Goal: Information Seeking & Learning: Learn about a topic

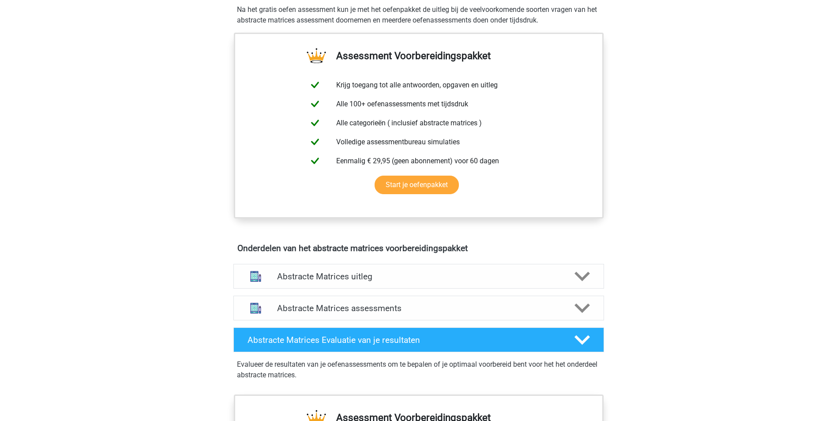
scroll to position [353, 0]
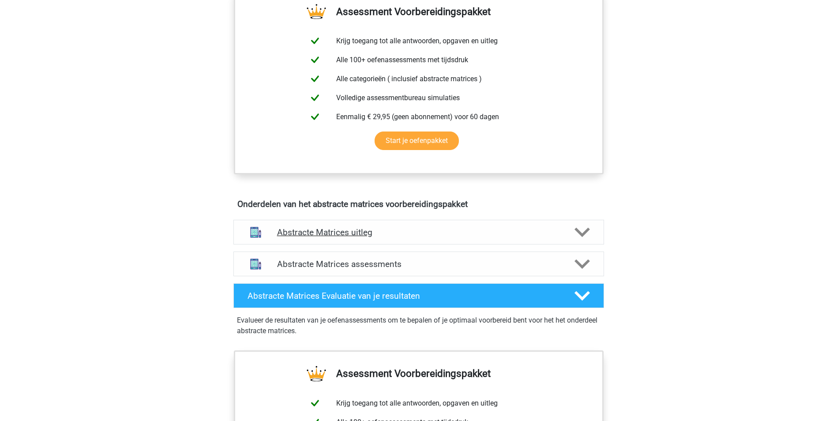
drag, startPoint x: 573, startPoint y: 230, endPoint x: 564, endPoint y: 229, distance: 9.3
click at [573, 230] on div at bounding box center [581, 231] width 30 height 15
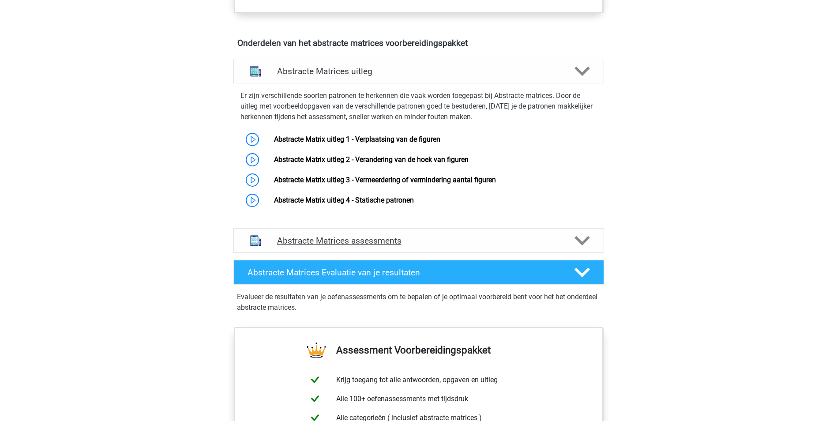
scroll to position [529, 0]
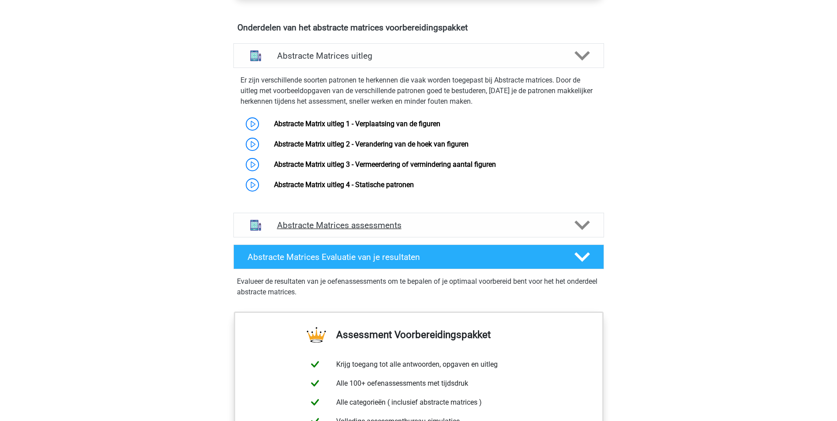
click at [580, 225] on polygon at bounding box center [581, 226] width 15 height 10
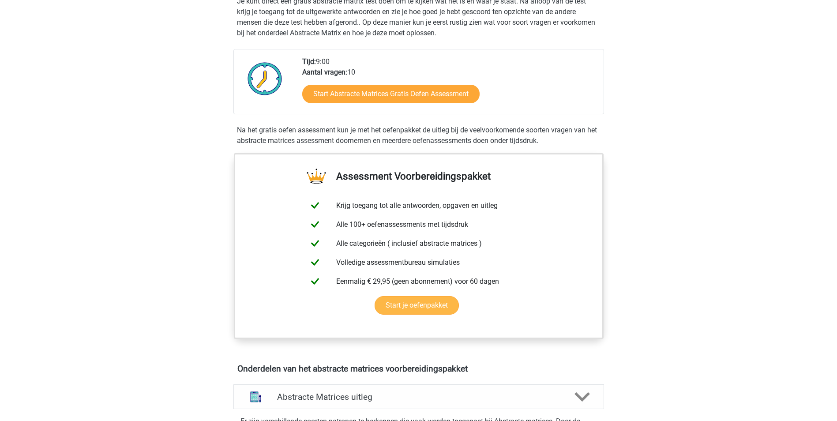
scroll to position [132, 0]
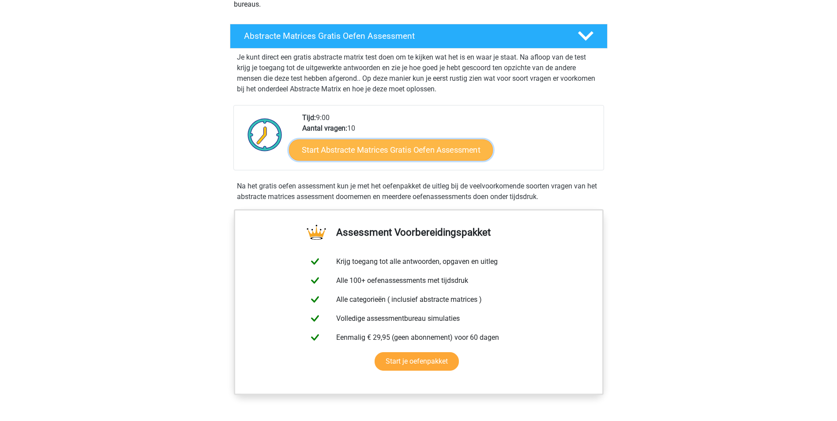
click at [395, 149] on link "Start Abstracte Matrices Gratis Oefen Assessment" at bounding box center [391, 149] width 204 height 21
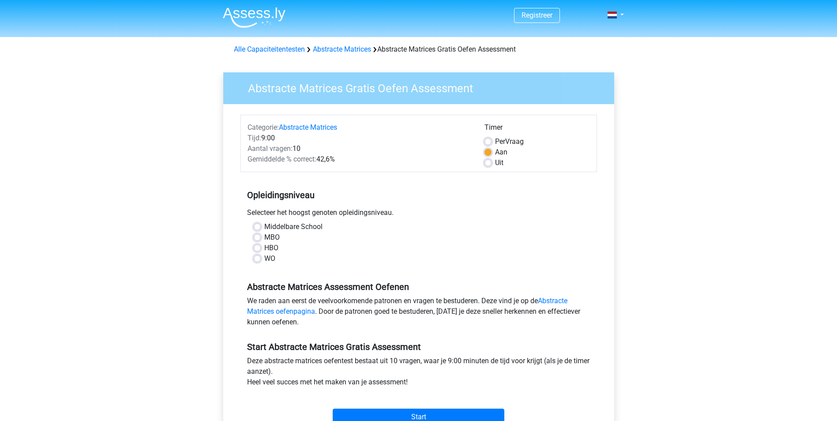
click at [264, 259] on label "WO" at bounding box center [269, 258] width 11 height 11
click at [261, 259] on input "WO" at bounding box center [257, 257] width 7 height 9
radio input "true"
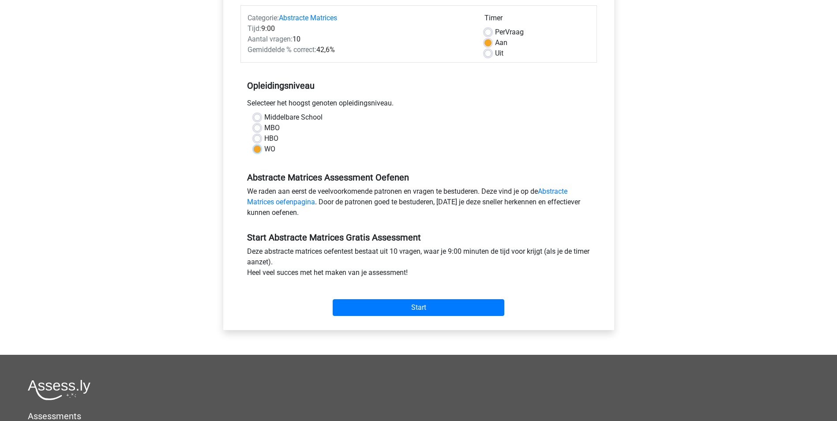
scroll to position [132, 0]
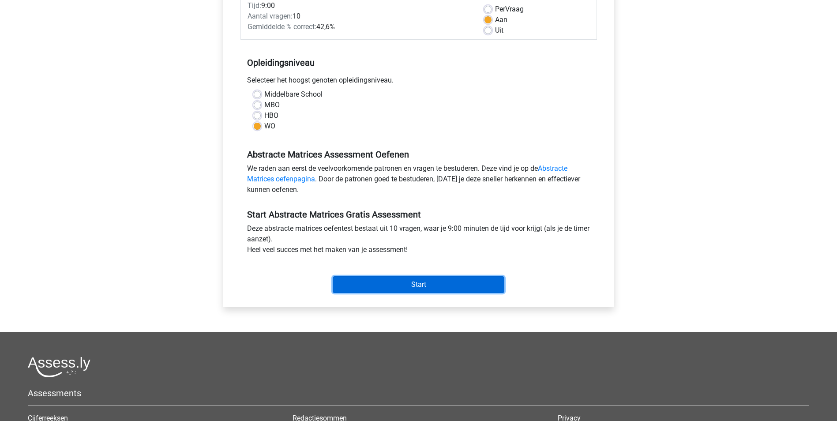
click at [380, 283] on input "Start" at bounding box center [419, 284] width 172 height 17
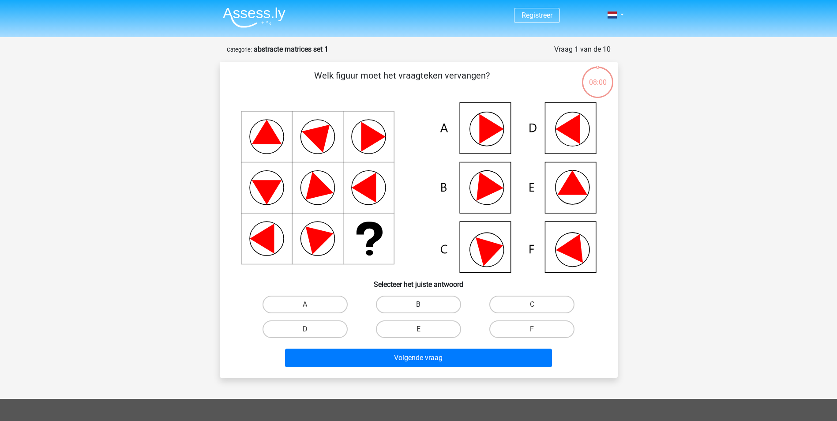
click at [403, 304] on label "B" at bounding box center [418, 305] width 85 height 18
click at [418, 304] on input "B" at bounding box center [421, 307] width 6 height 6
radio input "true"
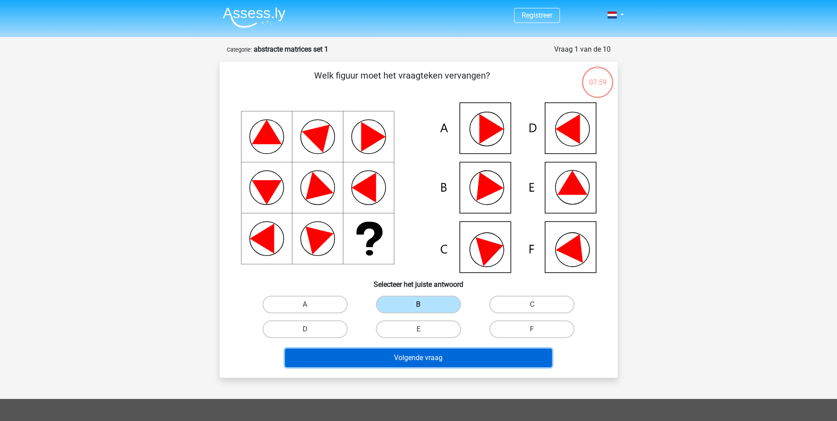
click at [421, 359] on button "Volgende vraag" at bounding box center [418, 357] width 267 height 19
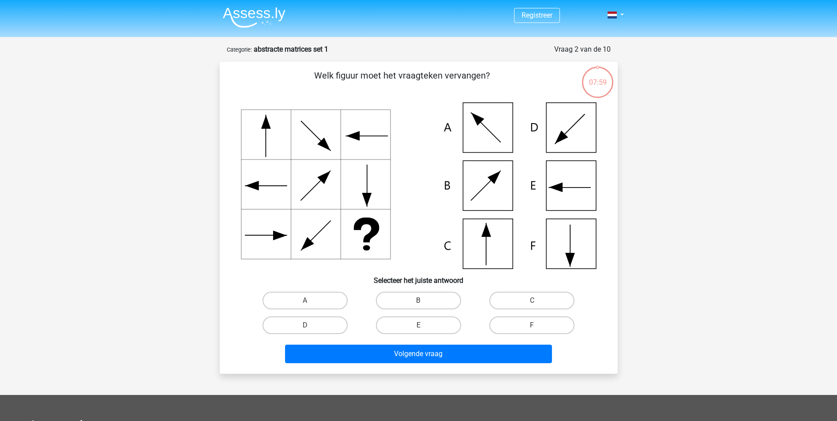
scroll to position [44, 0]
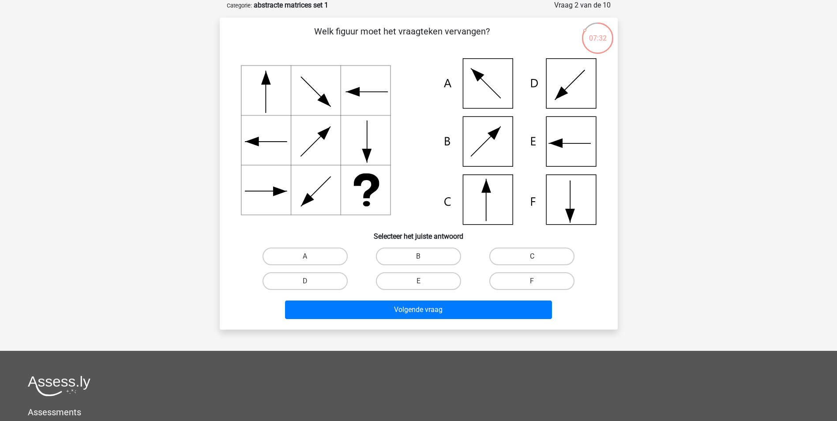
click at [530, 256] on label "C" at bounding box center [531, 256] width 85 height 18
click at [532, 256] on input "C" at bounding box center [535, 259] width 6 height 6
radio input "true"
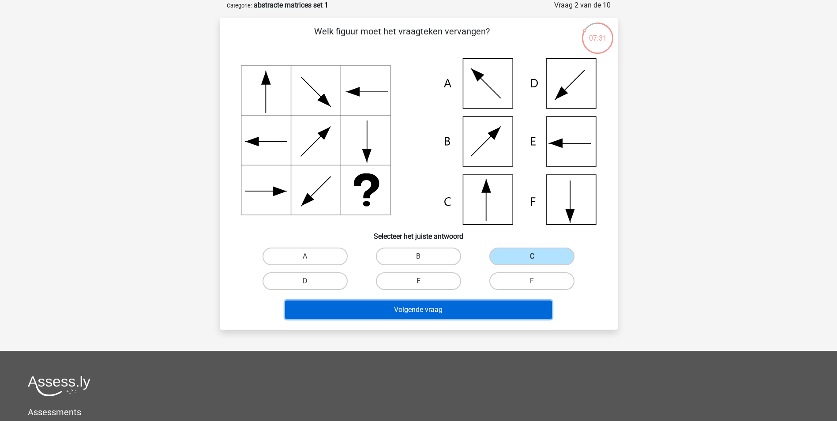
click at [483, 306] on button "Volgende vraag" at bounding box center [418, 309] width 267 height 19
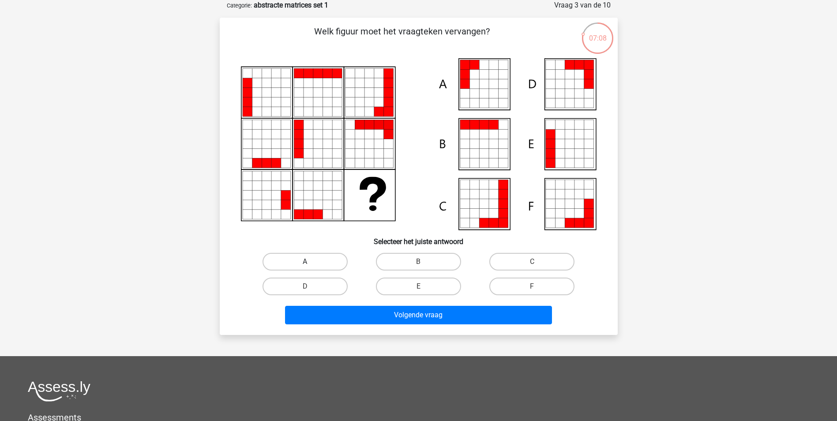
click at [326, 260] on label "A" at bounding box center [304, 262] width 85 height 18
click at [311, 262] on input "A" at bounding box center [308, 265] width 6 height 6
radio input "true"
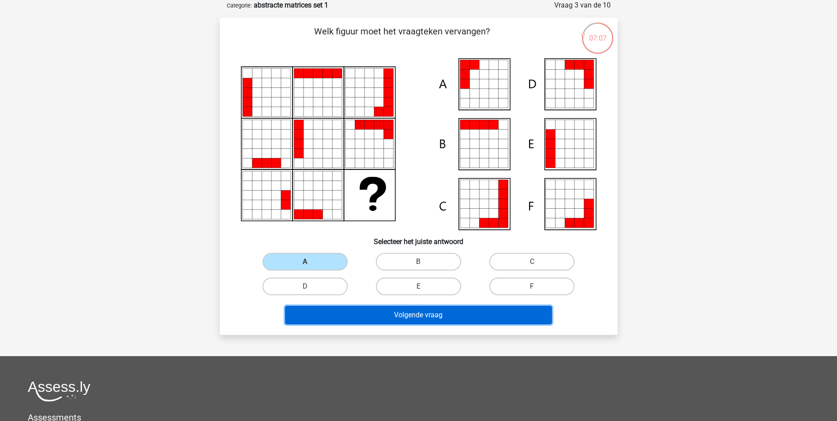
click at [393, 315] on button "Volgende vraag" at bounding box center [418, 315] width 267 height 19
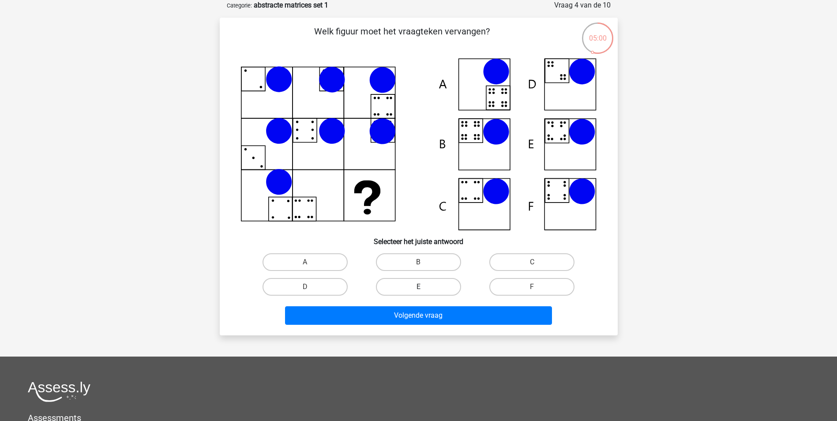
drag, startPoint x: 408, startPoint y: 260, endPoint x: 435, endPoint y: 294, distance: 43.5
click at [409, 261] on label "B" at bounding box center [418, 262] width 85 height 18
click at [418, 262] on input "B" at bounding box center [421, 265] width 6 height 6
radio input "true"
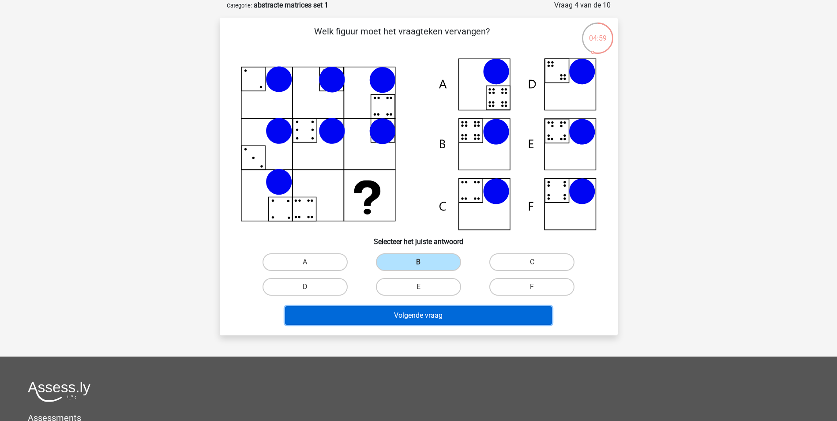
click at [430, 318] on button "Volgende vraag" at bounding box center [418, 315] width 267 height 19
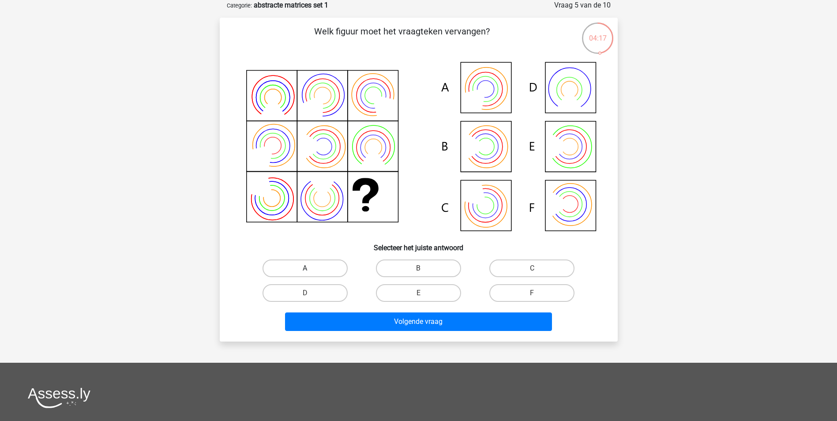
click at [329, 268] on label "A" at bounding box center [304, 268] width 85 height 18
click at [311, 268] on input "A" at bounding box center [308, 271] width 6 height 6
radio input "true"
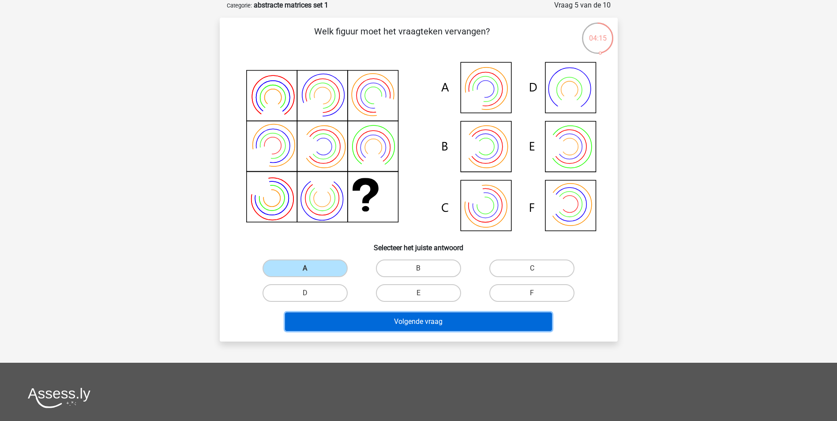
click at [431, 324] on button "Volgende vraag" at bounding box center [418, 321] width 267 height 19
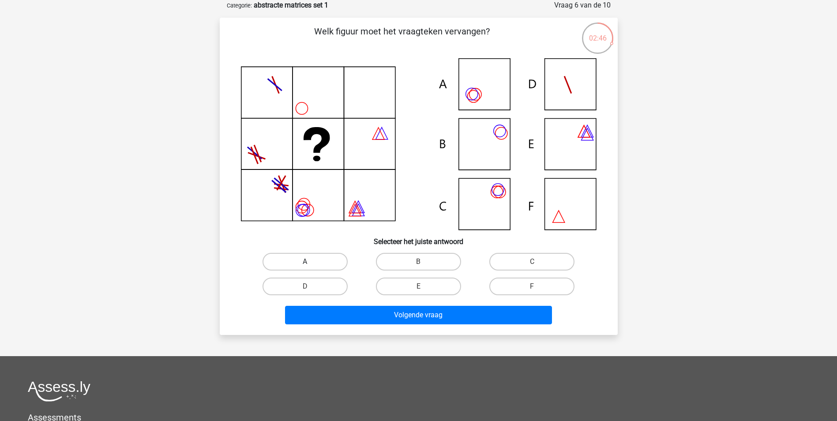
click at [308, 260] on div "A" at bounding box center [305, 262] width 106 height 18
click at [316, 259] on label "A" at bounding box center [304, 262] width 85 height 18
click at [311, 262] on input "A" at bounding box center [308, 265] width 6 height 6
radio input "true"
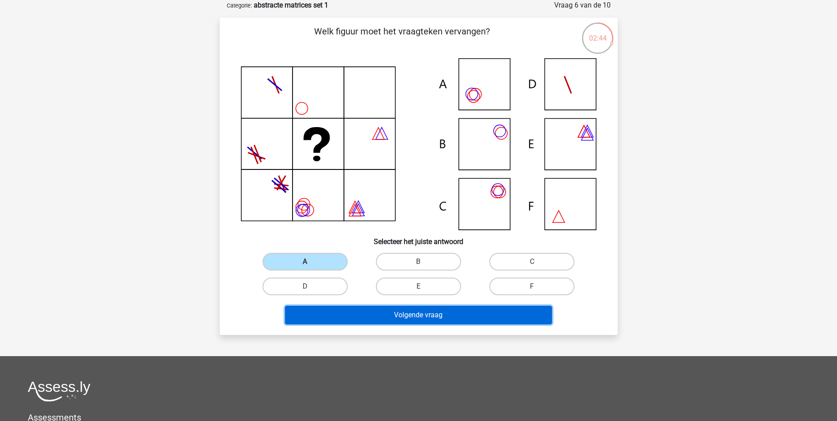
drag, startPoint x: 389, startPoint y: 316, endPoint x: 391, endPoint y: 311, distance: 5.2
click at [390, 315] on button "Volgende vraag" at bounding box center [418, 315] width 267 height 19
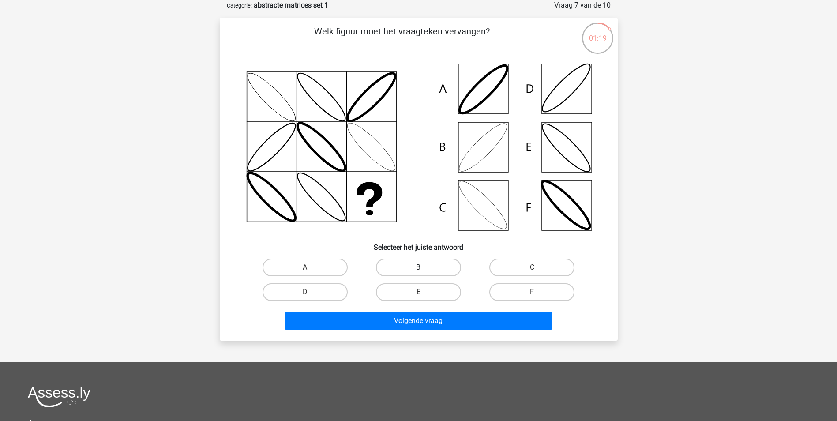
click at [393, 264] on label "B" at bounding box center [418, 267] width 85 height 18
click at [418, 267] on input "B" at bounding box center [421, 270] width 6 height 6
radio input "true"
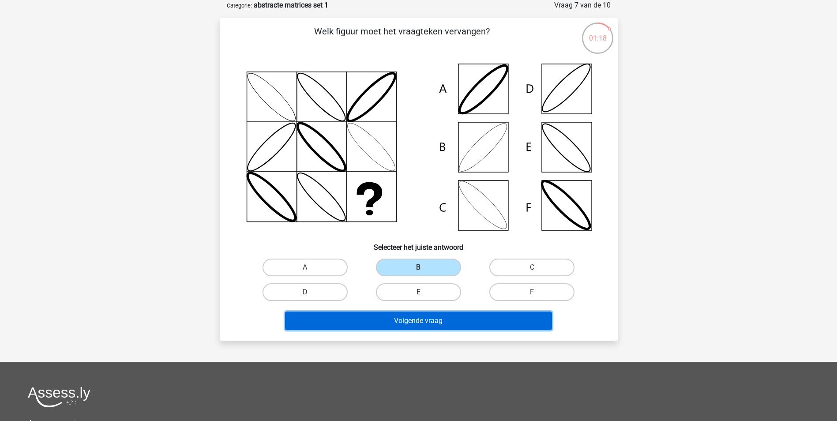
click at [384, 322] on button "Volgende vraag" at bounding box center [418, 320] width 267 height 19
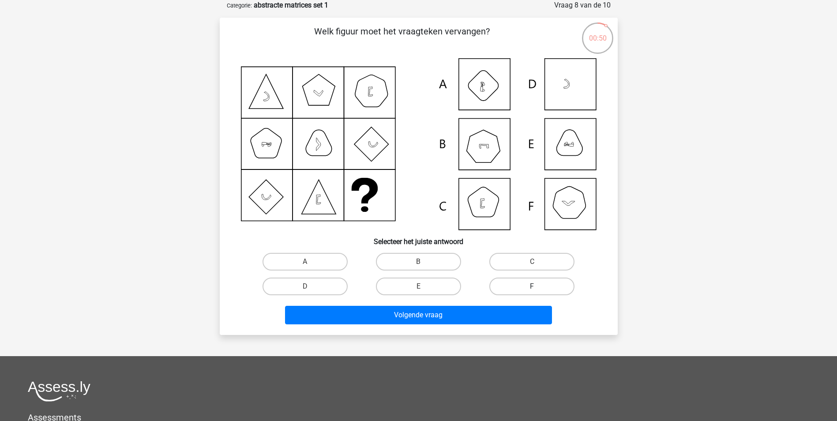
click at [506, 285] on label "F" at bounding box center [531, 286] width 85 height 18
click at [532, 286] on input "F" at bounding box center [535, 289] width 6 height 6
radio input "true"
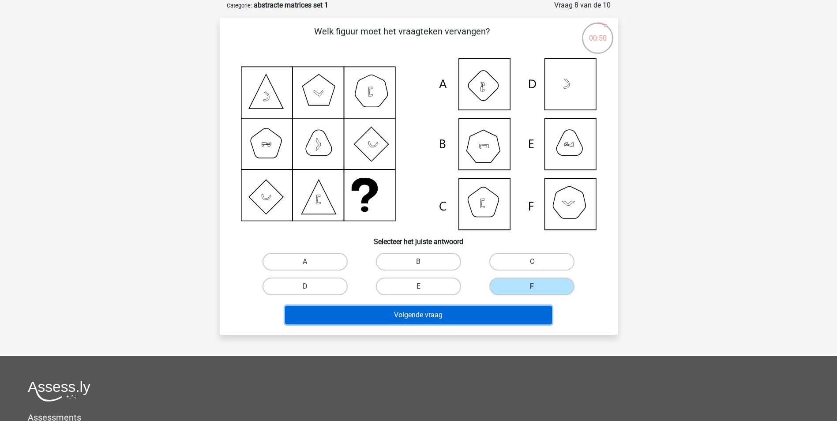
click at [468, 314] on button "Volgende vraag" at bounding box center [418, 315] width 267 height 19
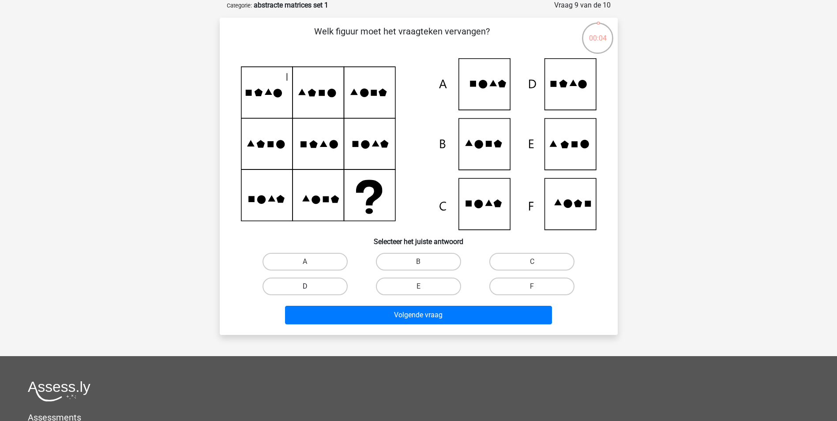
drag, startPoint x: 311, startPoint y: 284, endPoint x: 383, endPoint y: 342, distance: 92.6
click at [311, 285] on label "D" at bounding box center [304, 286] width 85 height 18
click at [311, 286] on input "D" at bounding box center [308, 289] width 6 height 6
radio input "true"
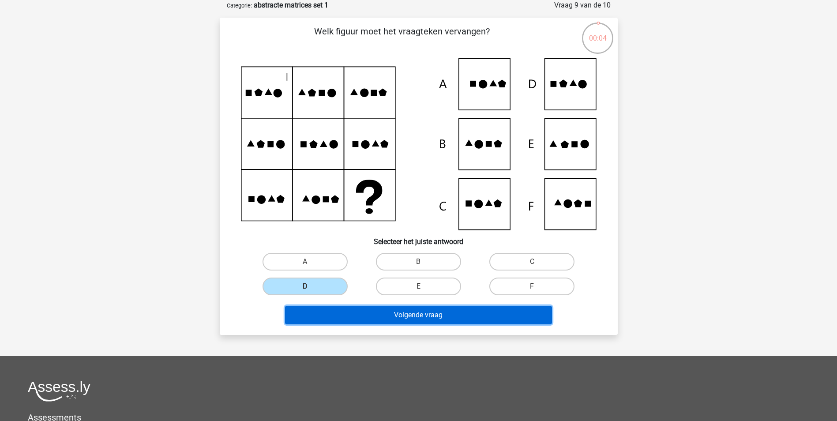
click at [376, 315] on button "Volgende vraag" at bounding box center [418, 315] width 267 height 19
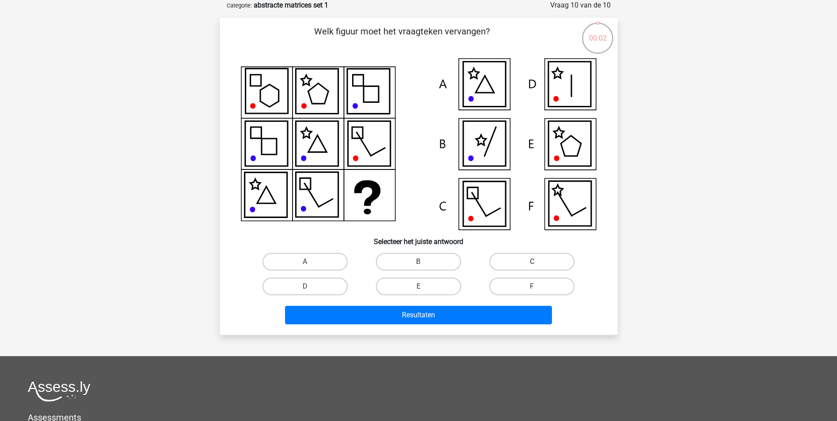
click at [502, 261] on label "C" at bounding box center [531, 262] width 85 height 18
click at [532, 262] on input "C" at bounding box center [535, 265] width 6 height 6
radio input "true"
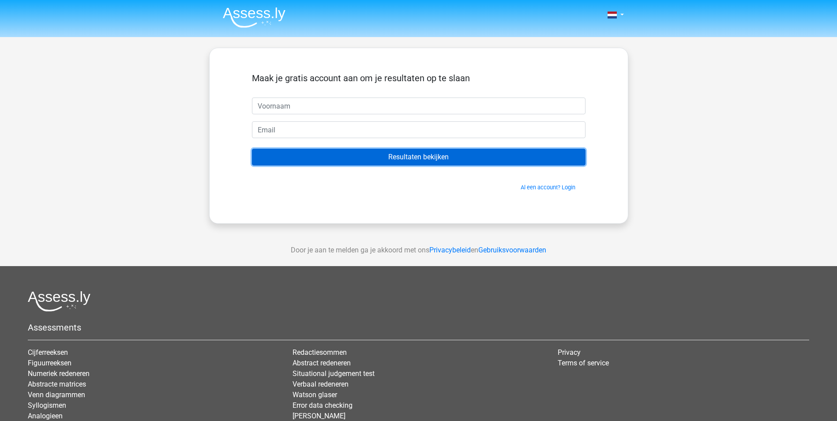
click at [370, 162] on input "Resultaten bekijken" at bounding box center [418, 157] width 333 height 17
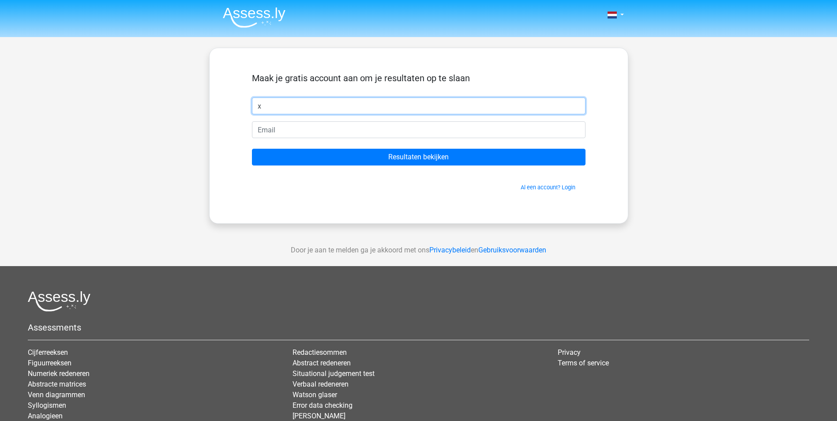
type input "x"
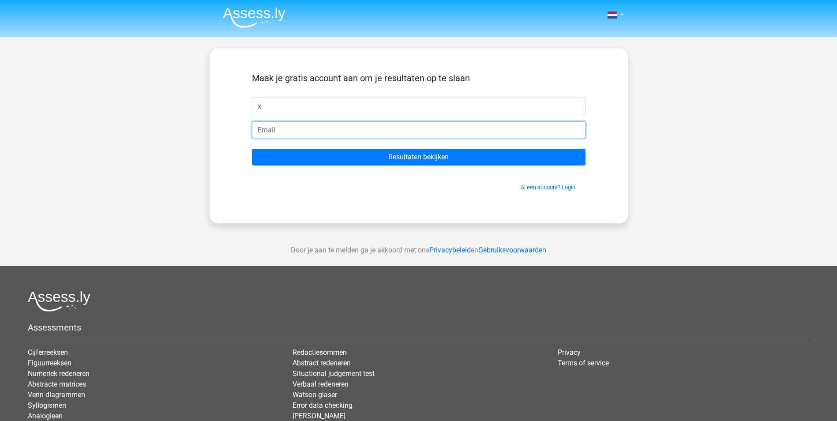
click at [284, 128] on input "email" at bounding box center [418, 129] width 333 height 17
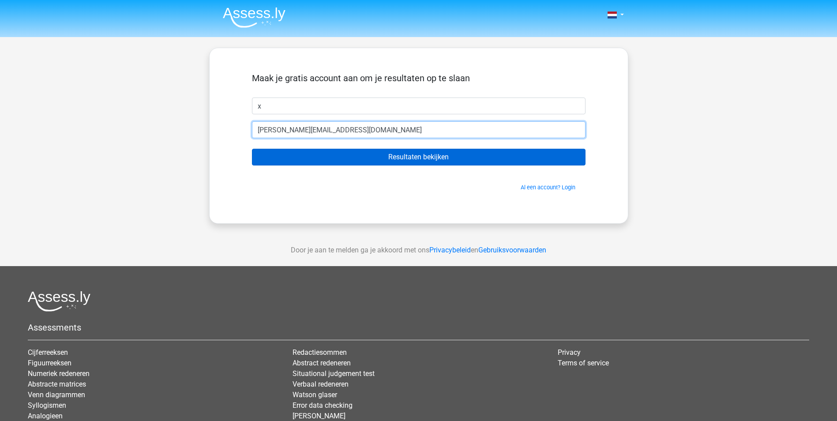
type input "goran_panic@yahoo.com"
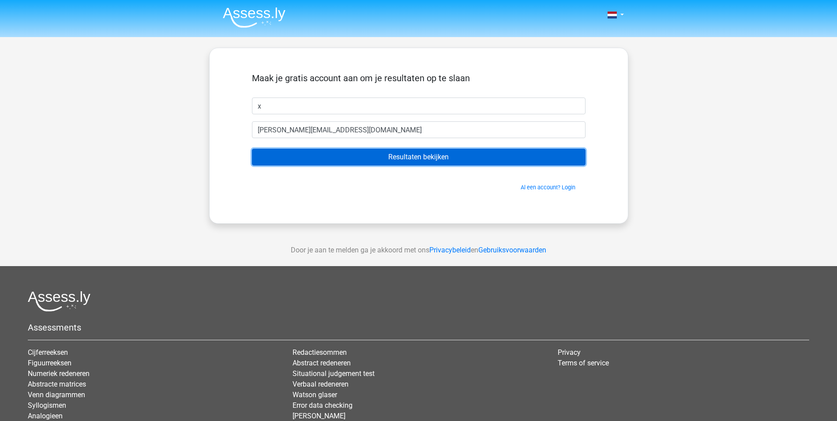
click at [364, 153] on input "Resultaten bekijken" at bounding box center [418, 157] width 333 height 17
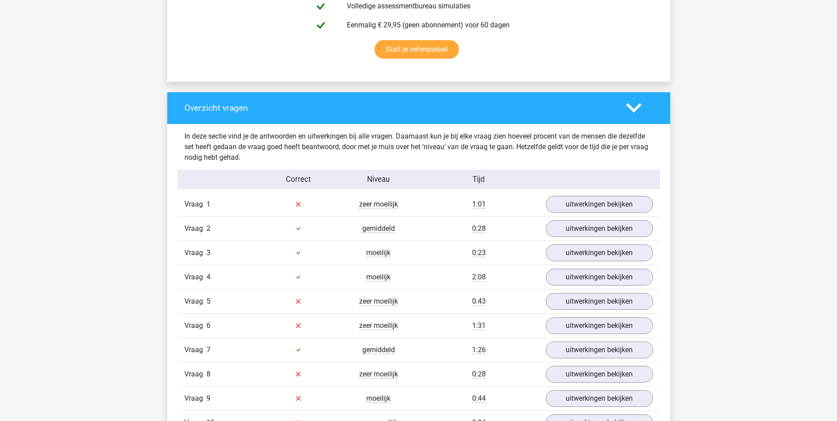
scroll to position [573, 0]
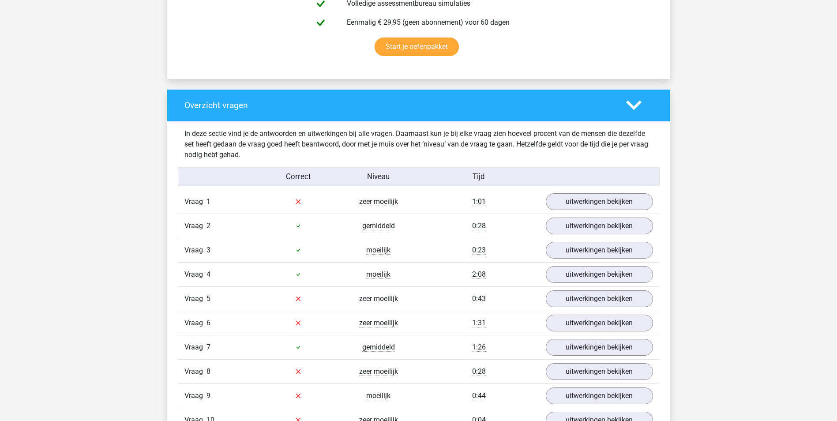
click at [571, 213] on div "Vraag 2 gemiddeld 0:28 uitwerkingen bekijken" at bounding box center [419, 225] width 482 height 24
click at [575, 204] on link "uitwerkingen bekijken" at bounding box center [598, 201] width 123 height 19
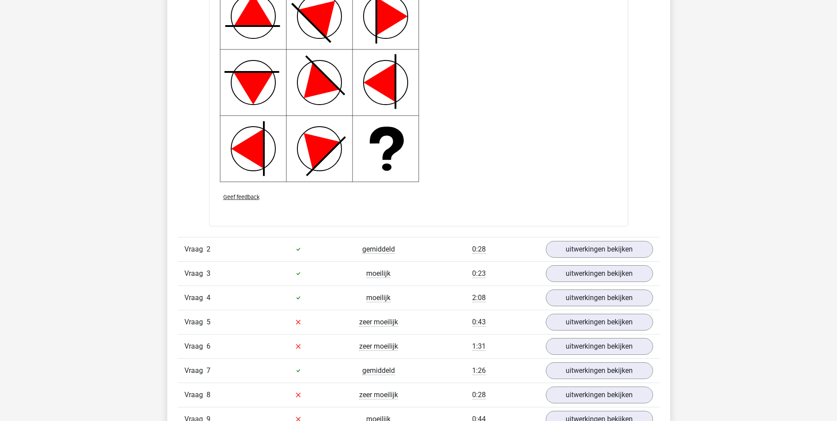
scroll to position [1191, 0]
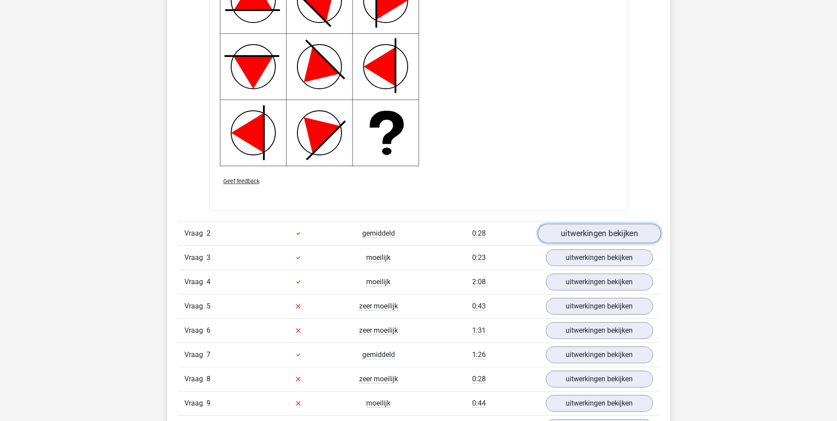
click at [572, 237] on link "uitwerkingen bekijken" at bounding box center [598, 233] width 123 height 19
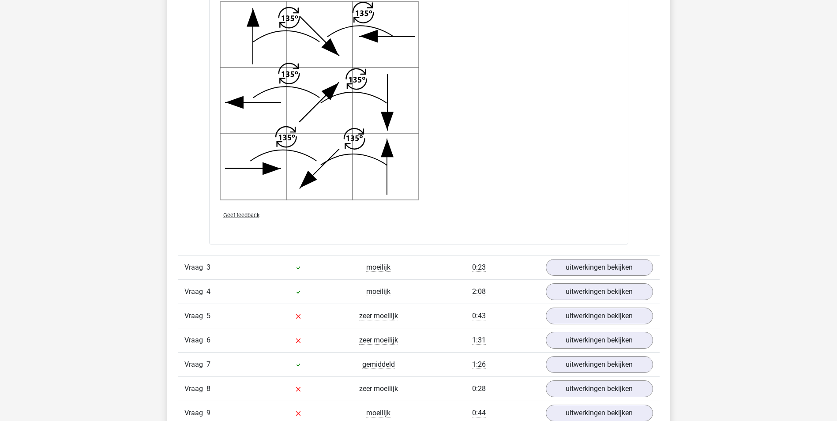
scroll to position [1808, 0]
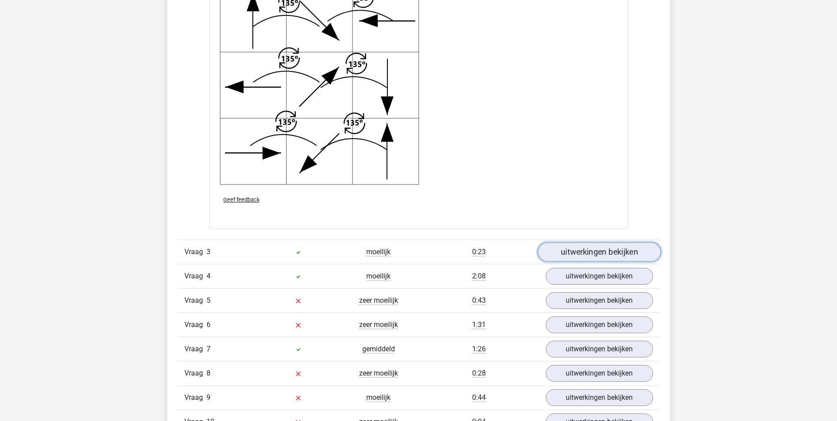
click at [591, 253] on link "uitwerkingen bekijken" at bounding box center [598, 251] width 123 height 19
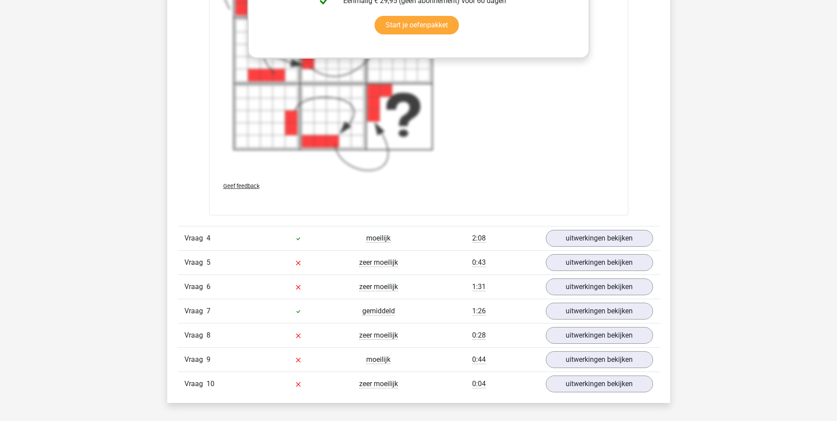
scroll to position [2558, 0]
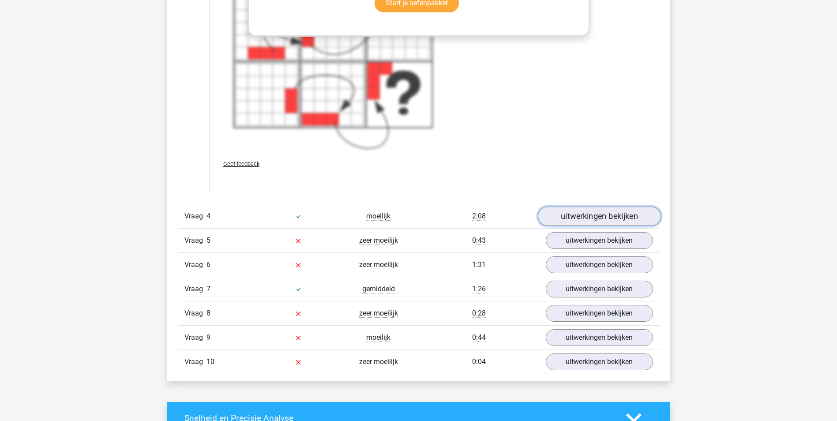
click at [574, 215] on link "uitwerkingen bekijken" at bounding box center [598, 215] width 123 height 19
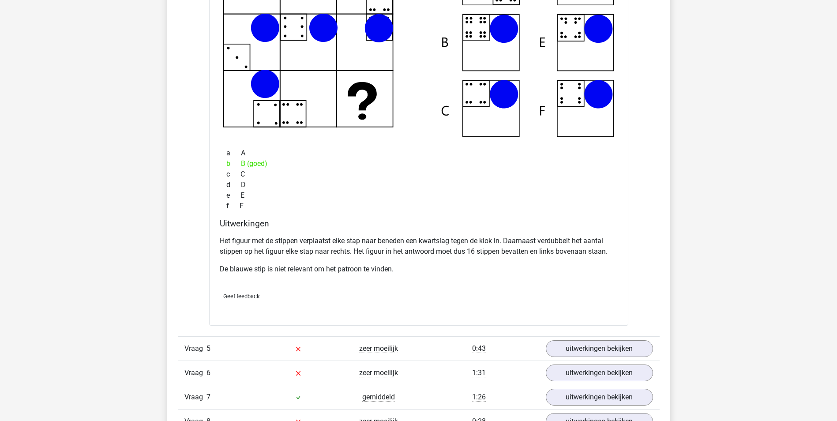
scroll to position [2955, 0]
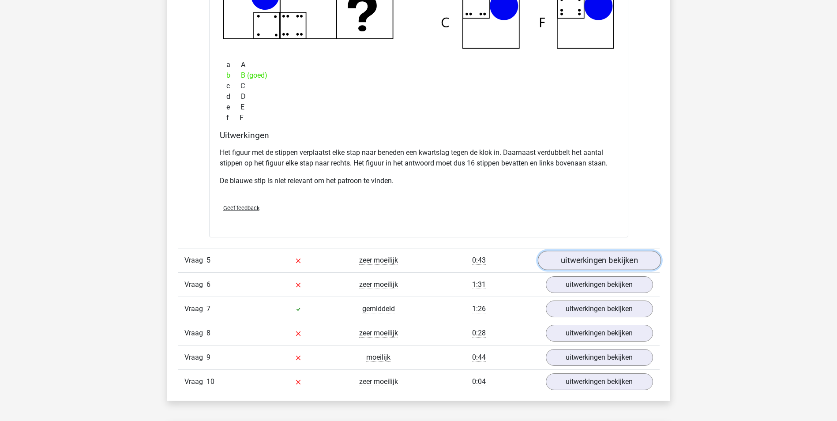
click at [565, 258] on link "uitwerkingen bekijken" at bounding box center [598, 260] width 123 height 19
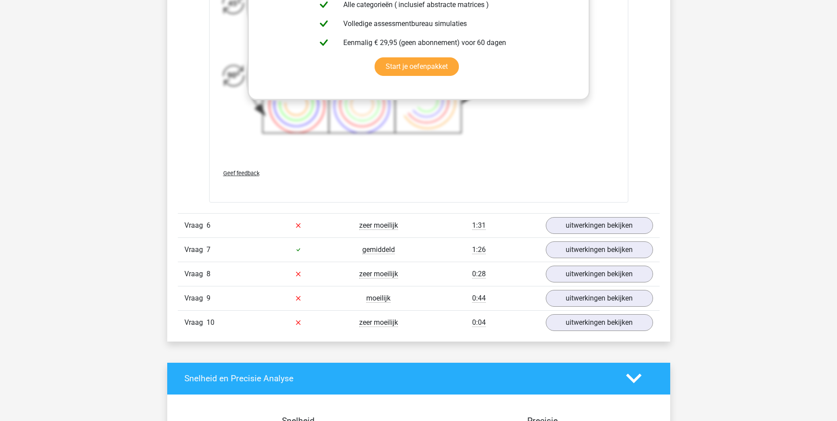
scroll to position [3705, 0]
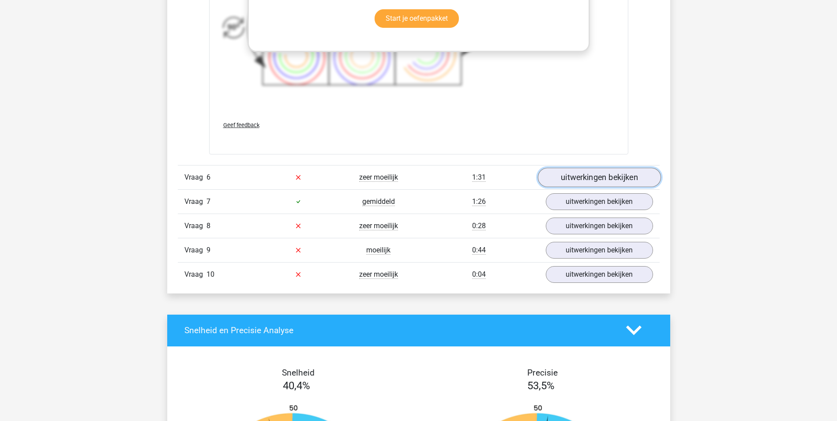
click at [573, 170] on link "uitwerkingen bekijken" at bounding box center [598, 177] width 123 height 19
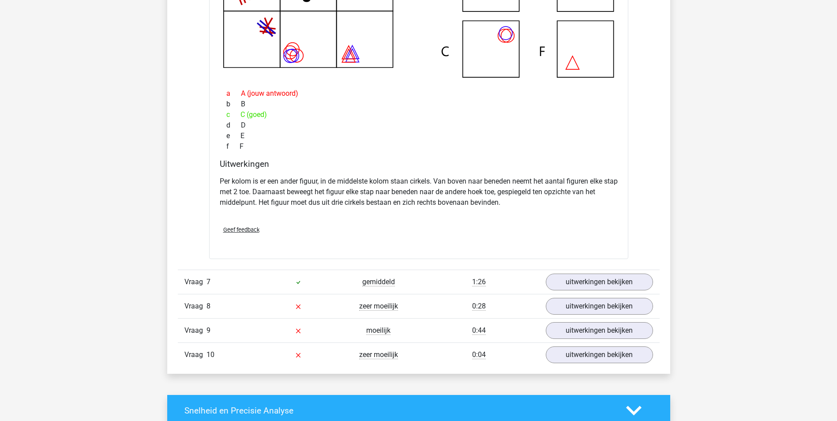
scroll to position [4102, 0]
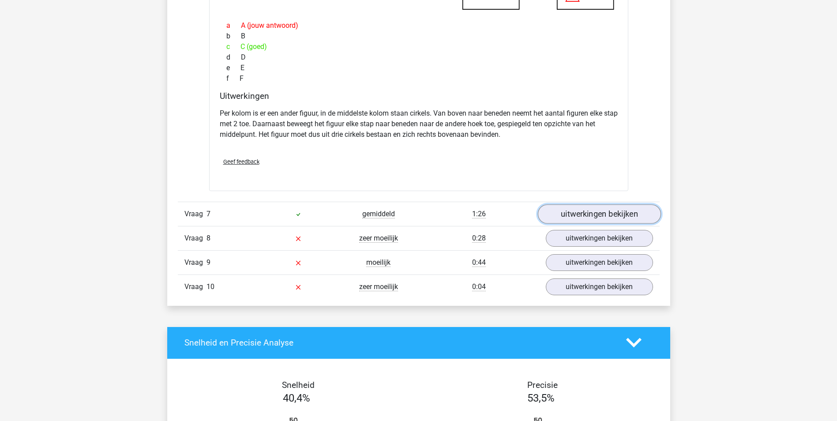
click at [573, 212] on link "uitwerkingen bekijken" at bounding box center [598, 213] width 123 height 19
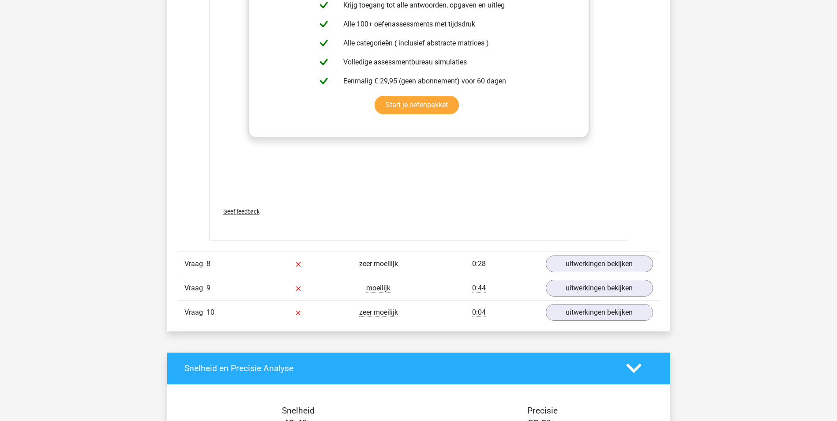
scroll to position [4763, 0]
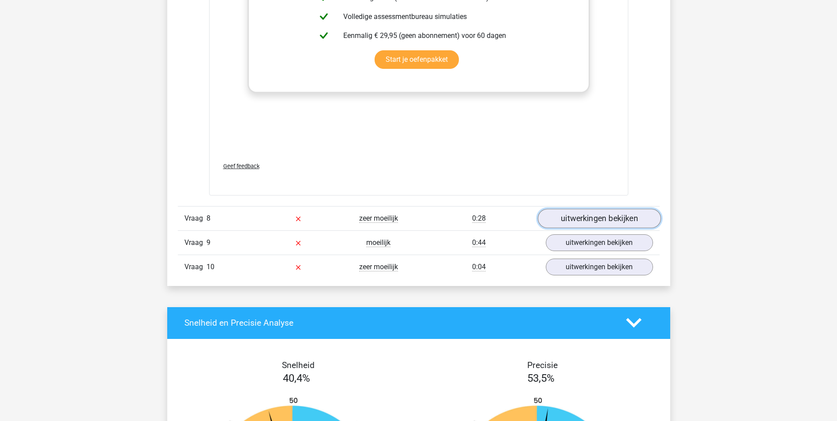
click at [571, 219] on link "uitwerkingen bekijken" at bounding box center [598, 218] width 123 height 19
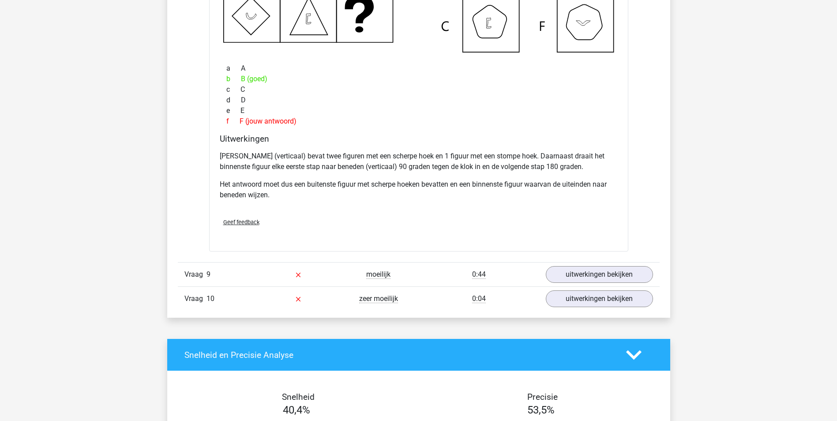
scroll to position [5160, 0]
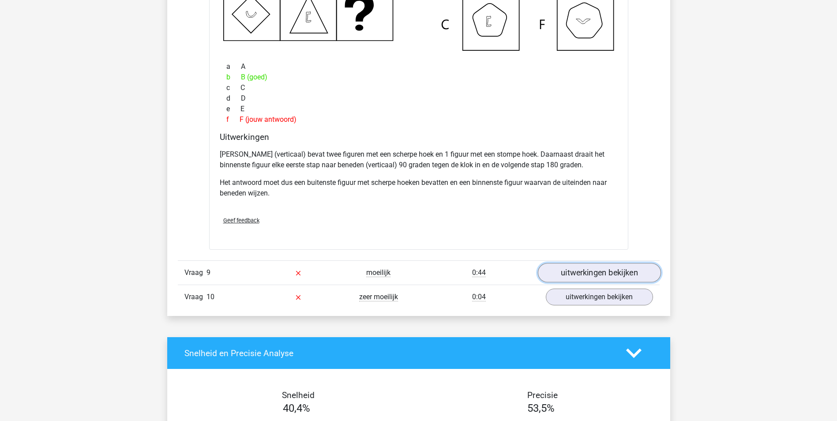
click at [577, 271] on link "uitwerkingen bekijken" at bounding box center [598, 272] width 123 height 19
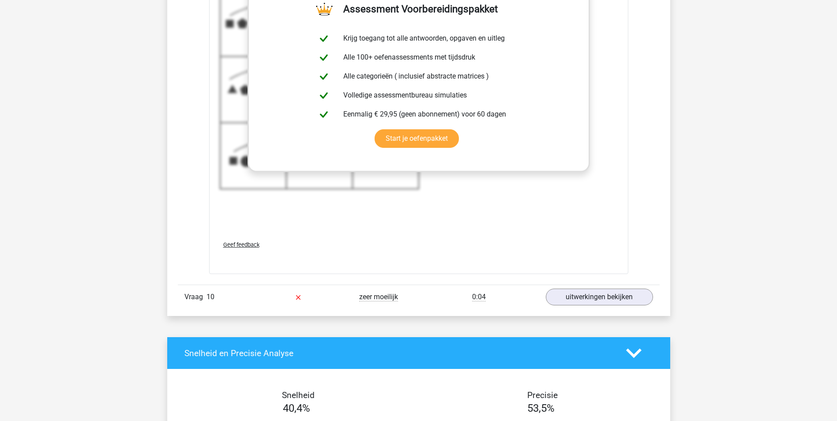
scroll to position [5822, 0]
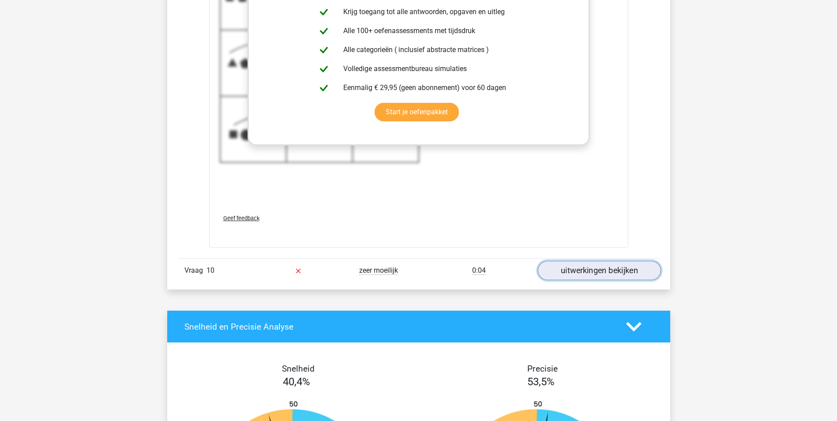
click at [566, 269] on link "uitwerkingen bekijken" at bounding box center [598, 270] width 123 height 19
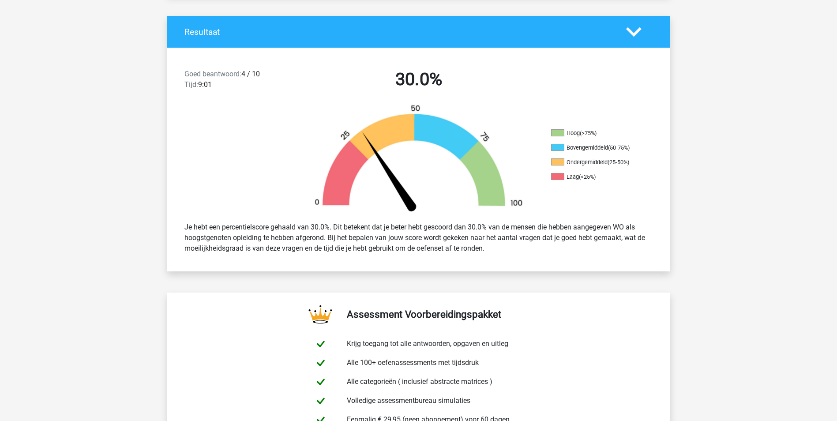
scroll to position [0, 0]
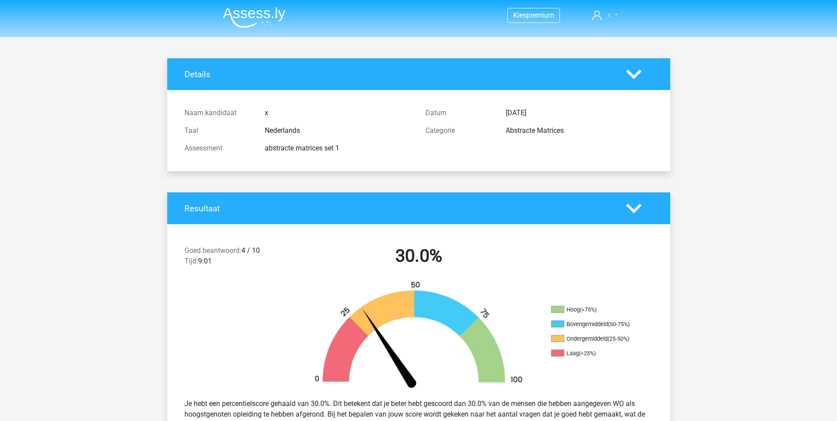
click at [608, 15] on span "x" at bounding box center [609, 15] width 4 height 8
click at [583, 74] on link "Logout" at bounding box center [589, 81] width 61 height 14
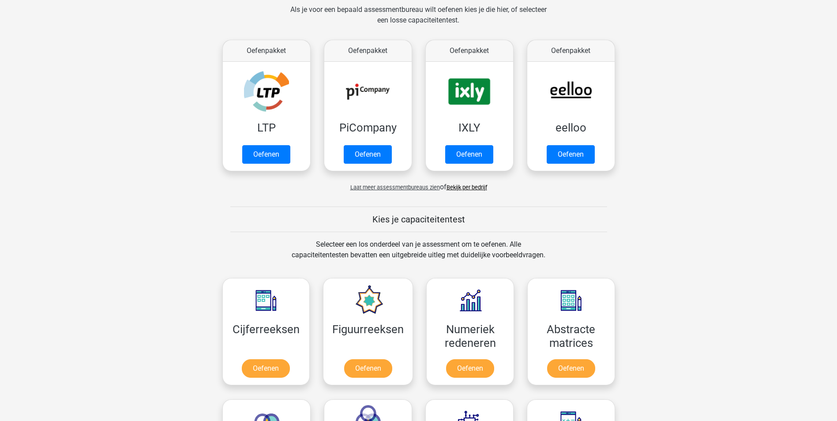
scroll to position [221, 0]
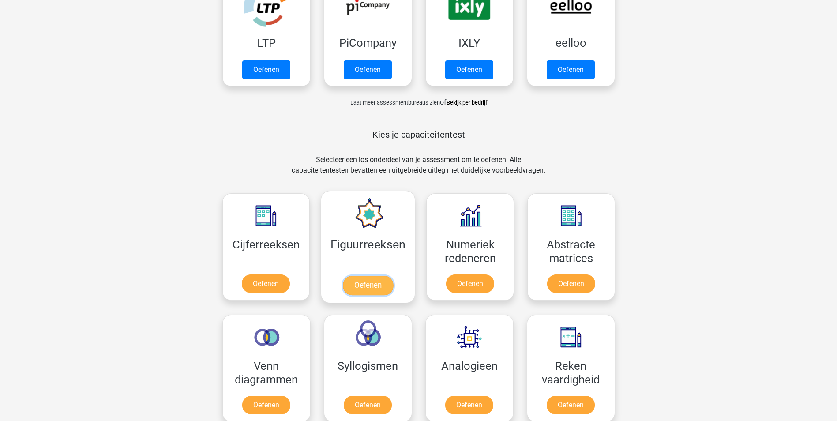
click at [368, 276] on link "Oefenen" at bounding box center [368, 285] width 50 height 19
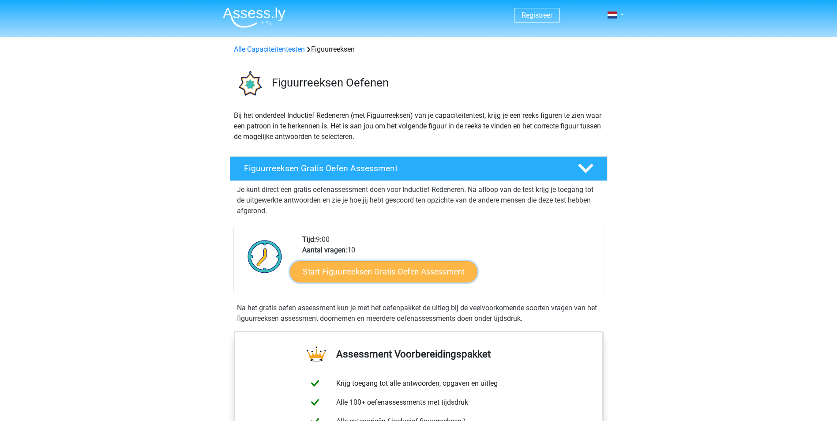
click at [372, 266] on link "Start Figuurreeksen Gratis Oefen Assessment" at bounding box center [383, 271] width 187 height 21
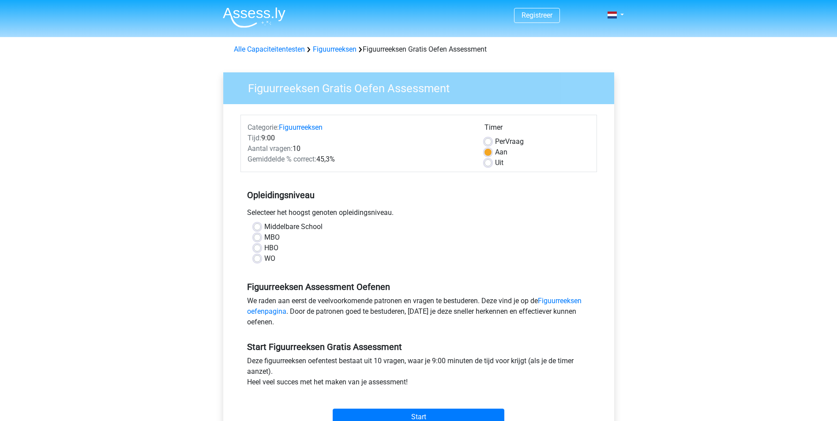
click at [269, 258] on label "WO" at bounding box center [269, 258] width 11 height 11
click at [261, 258] on input "WO" at bounding box center [257, 257] width 7 height 9
radio input "true"
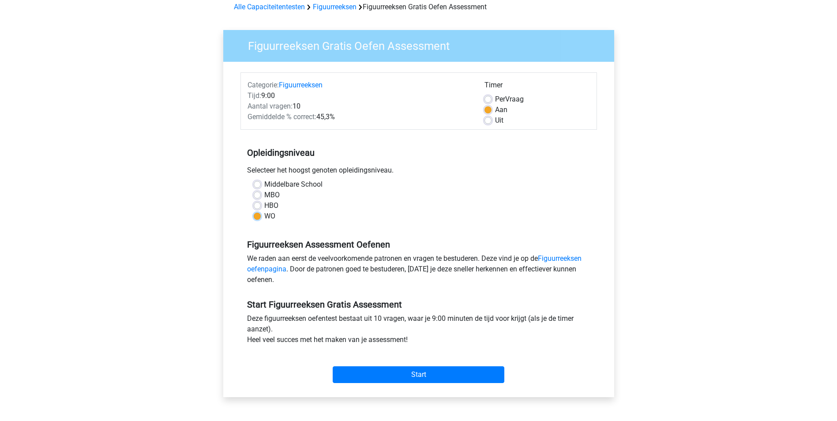
scroll to position [44, 0]
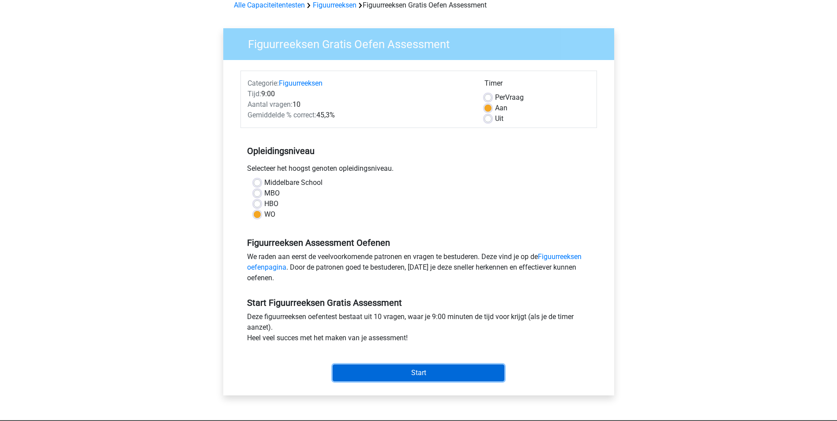
click at [393, 366] on input "Start" at bounding box center [419, 372] width 172 height 17
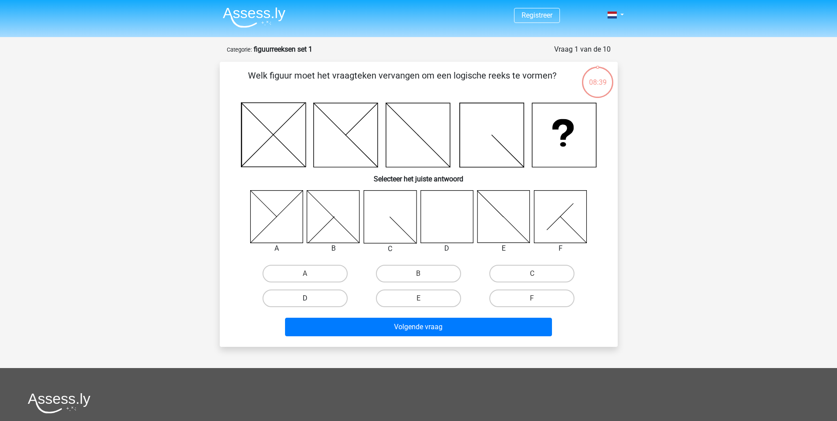
click at [336, 297] on label "D" at bounding box center [304, 298] width 85 height 18
click at [311, 298] on input "D" at bounding box center [308, 301] width 6 height 6
radio input "true"
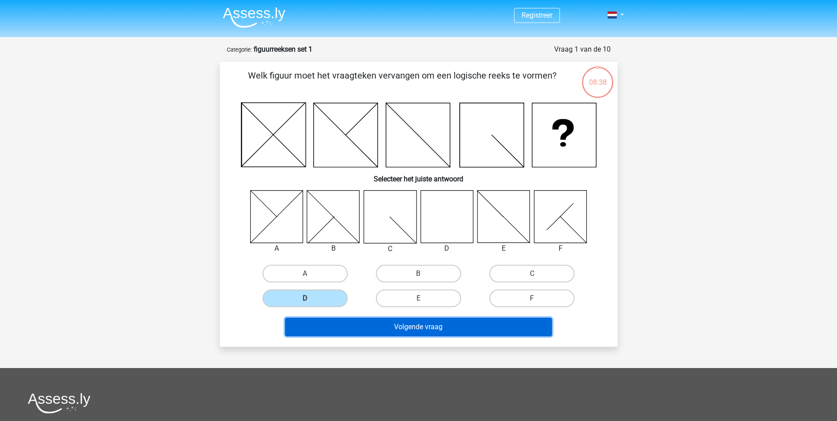
click at [378, 327] on button "Volgende vraag" at bounding box center [418, 327] width 267 height 19
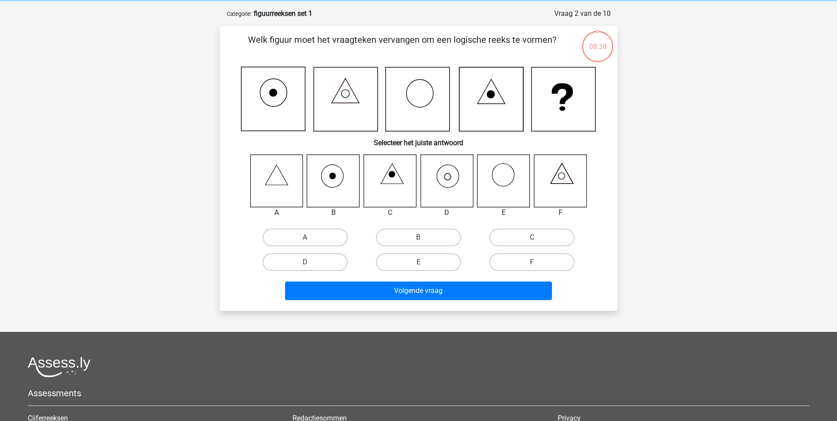
scroll to position [44, 0]
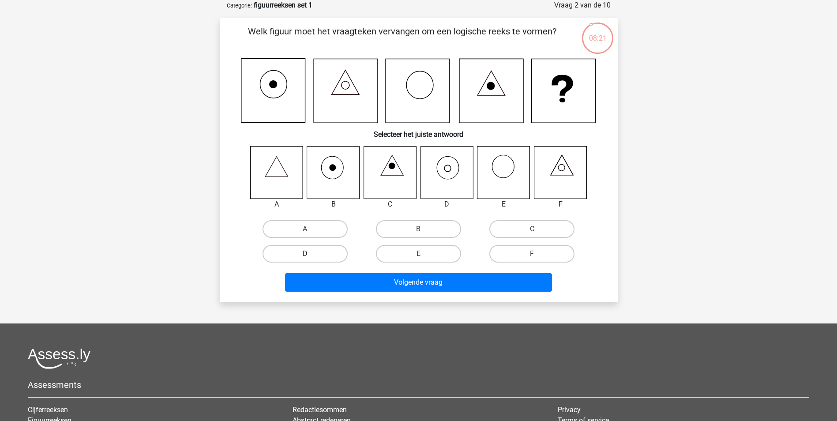
drag, startPoint x: 336, startPoint y: 251, endPoint x: 355, endPoint y: 258, distance: 20.6
click at [337, 251] on label "D" at bounding box center [304, 254] width 85 height 18
click at [311, 254] on input "D" at bounding box center [308, 257] width 6 height 6
radio input "true"
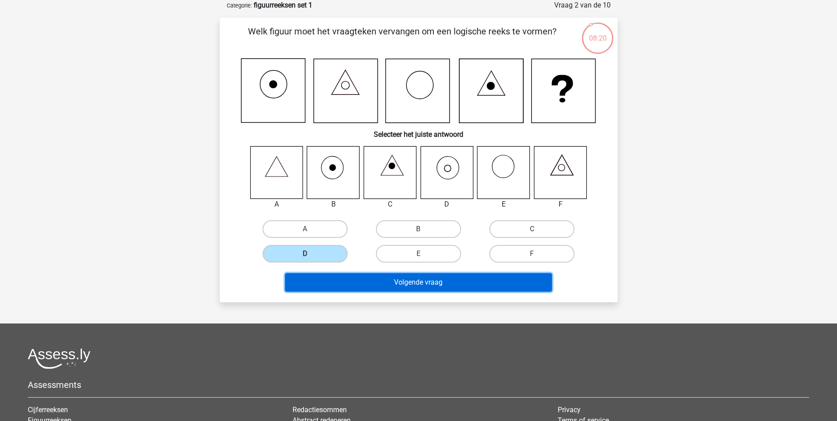
click at [397, 277] on button "Volgende vraag" at bounding box center [418, 282] width 267 height 19
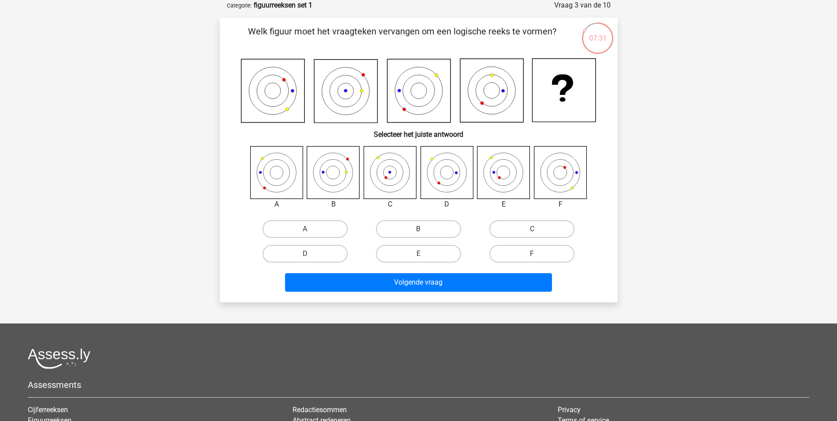
drag, startPoint x: 505, startPoint y: 254, endPoint x: 491, endPoint y: 260, distance: 15.4
click at [505, 254] on label "F" at bounding box center [531, 254] width 85 height 18
click at [532, 254] on input "F" at bounding box center [535, 257] width 6 height 6
radio input "true"
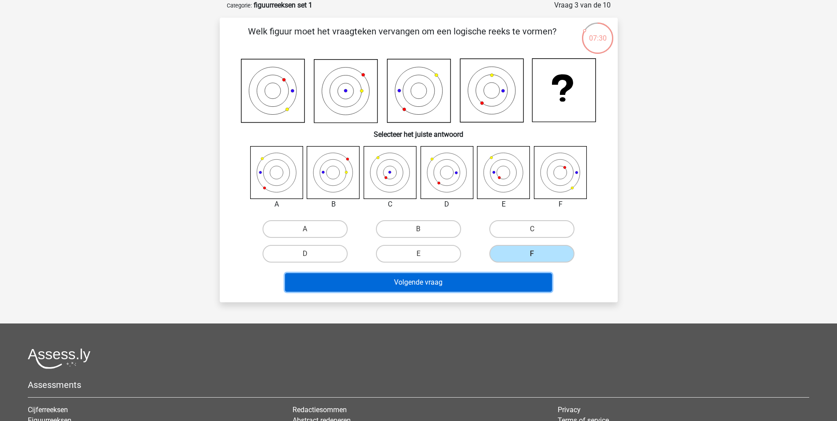
click at [463, 280] on button "Volgende vraag" at bounding box center [418, 282] width 267 height 19
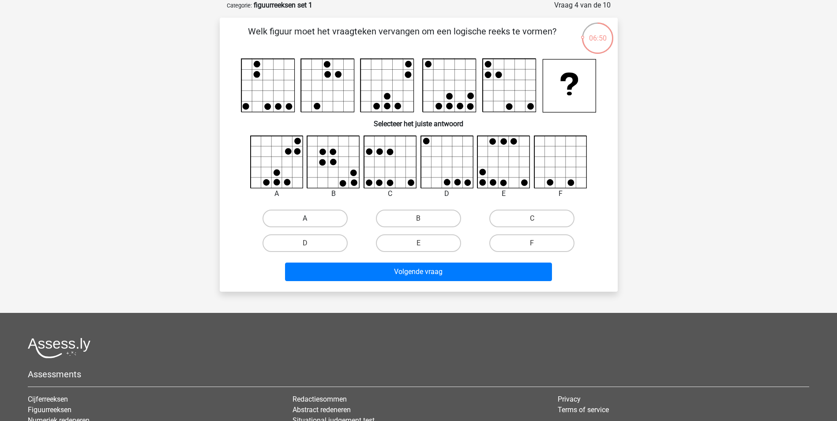
click at [322, 217] on label "A" at bounding box center [304, 219] width 85 height 18
click at [311, 218] on input "A" at bounding box center [308, 221] width 6 height 6
radio input "true"
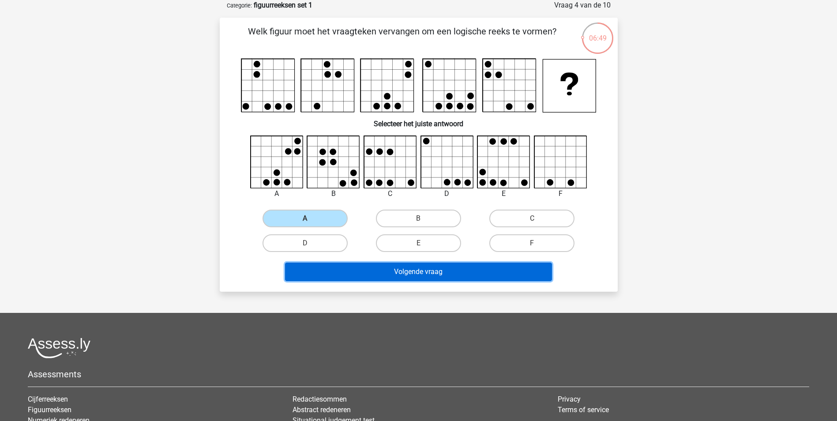
click at [393, 266] on button "Volgende vraag" at bounding box center [418, 271] width 267 height 19
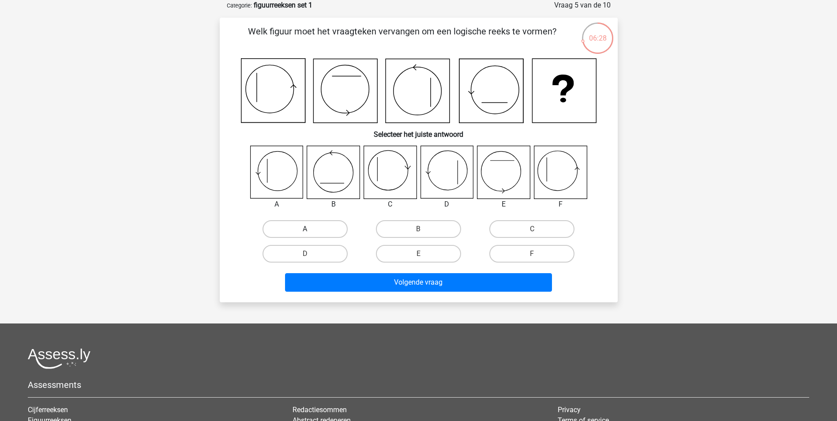
click at [324, 224] on label "A" at bounding box center [304, 229] width 85 height 18
click at [311, 229] on input "A" at bounding box center [308, 232] width 6 height 6
radio input "true"
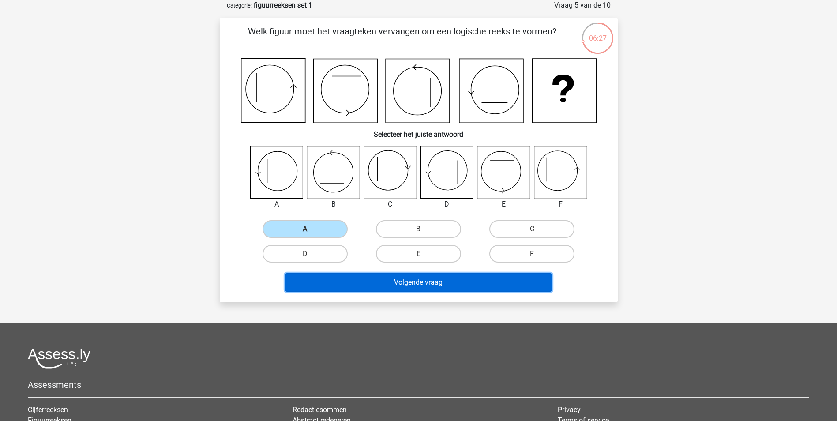
click at [374, 275] on button "Volgende vraag" at bounding box center [418, 282] width 267 height 19
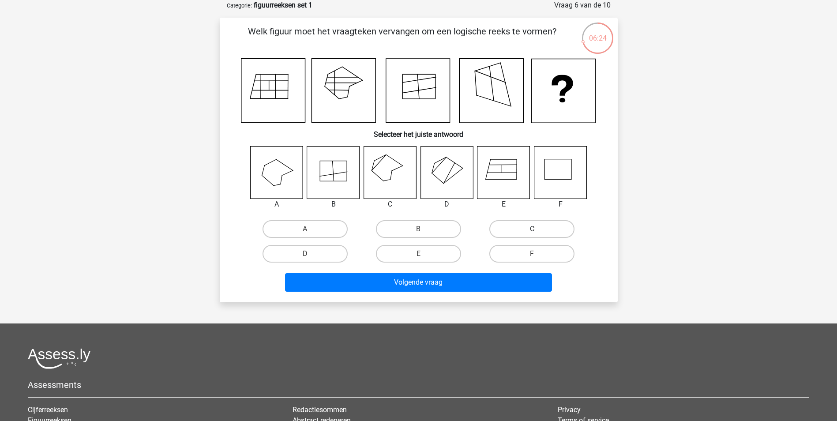
click at [503, 228] on label "C" at bounding box center [531, 229] width 85 height 18
click at [532, 229] on input "C" at bounding box center [535, 232] width 6 height 6
radio input "true"
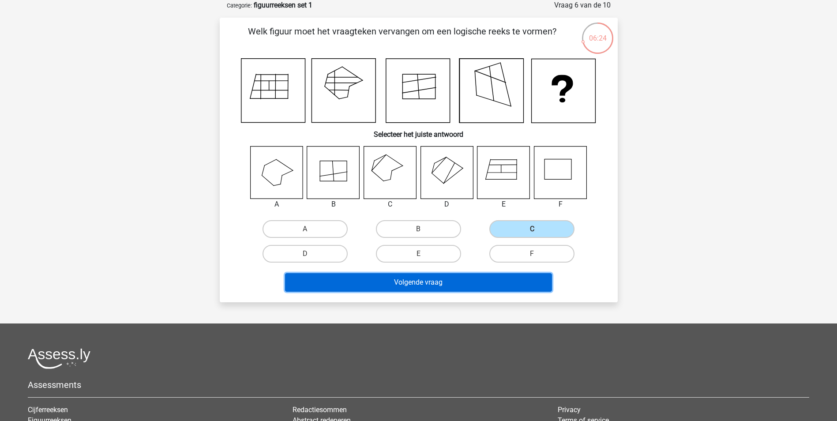
click at [456, 277] on button "Volgende vraag" at bounding box center [418, 282] width 267 height 19
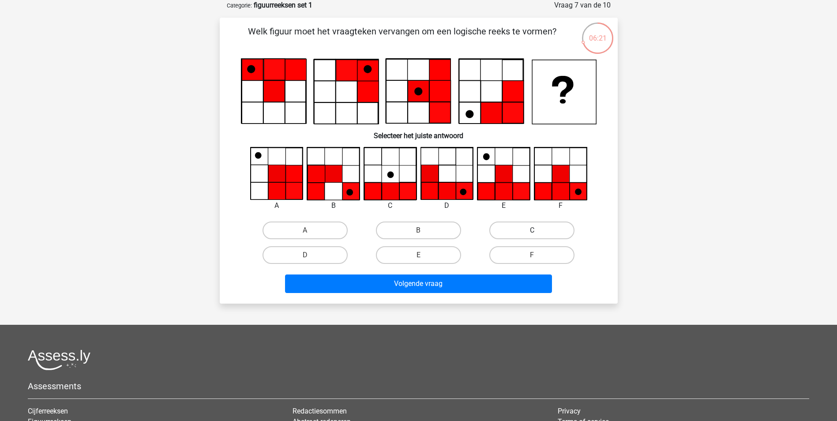
click at [531, 232] on label "C" at bounding box center [531, 230] width 85 height 18
click at [532, 232] on input "C" at bounding box center [535, 233] width 6 height 6
radio input "true"
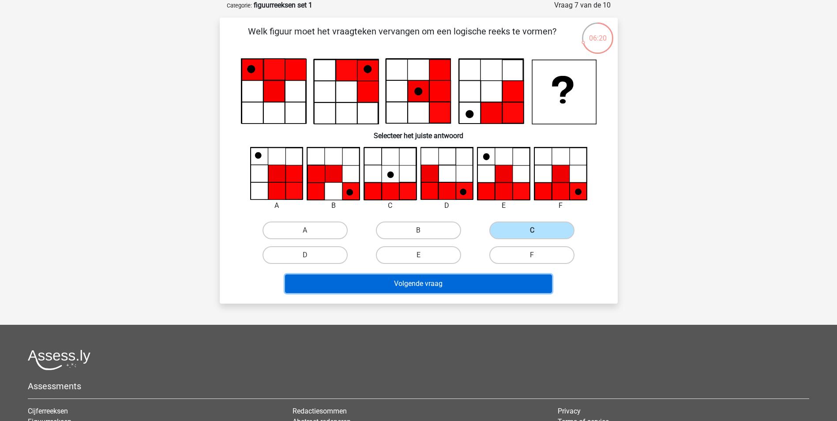
click at [458, 282] on button "Volgende vraag" at bounding box center [418, 283] width 267 height 19
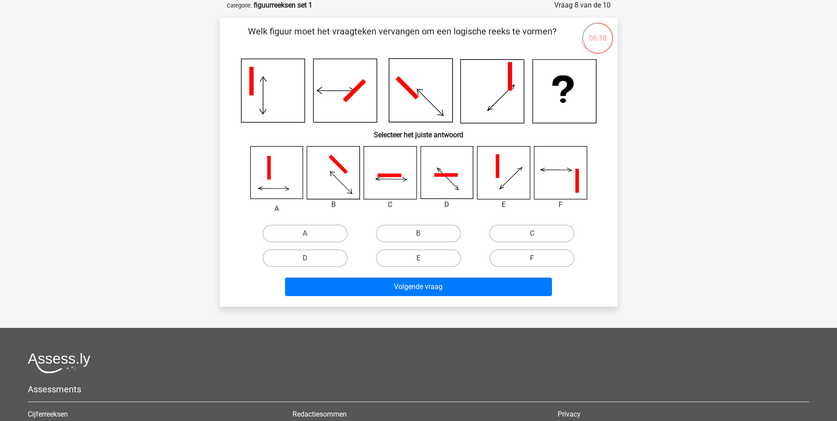
drag, startPoint x: 437, startPoint y: 229, endPoint x: 445, endPoint y: 274, distance: 45.4
click at [438, 229] on label "B" at bounding box center [418, 233] width 85 height 18
click at [424, 233] on input "B" at bounding box center [421, 236] width 6 height 6
radio input "true"
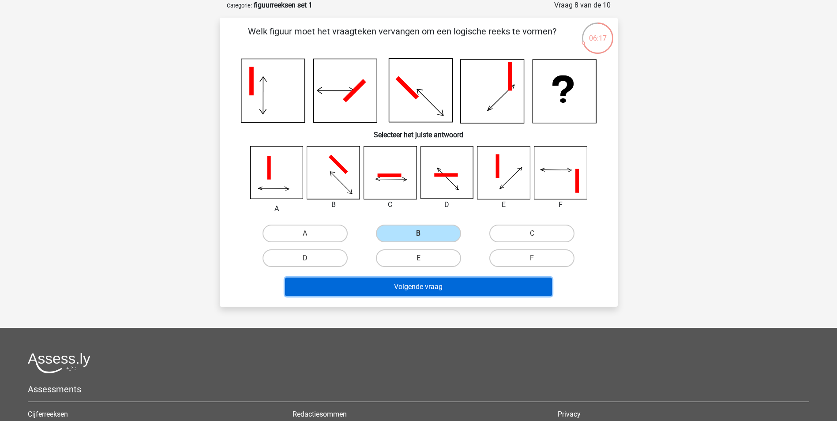
click at [444, 280] on button "Volgende vraag" at bounding box center [418, 286] width 267 height 19
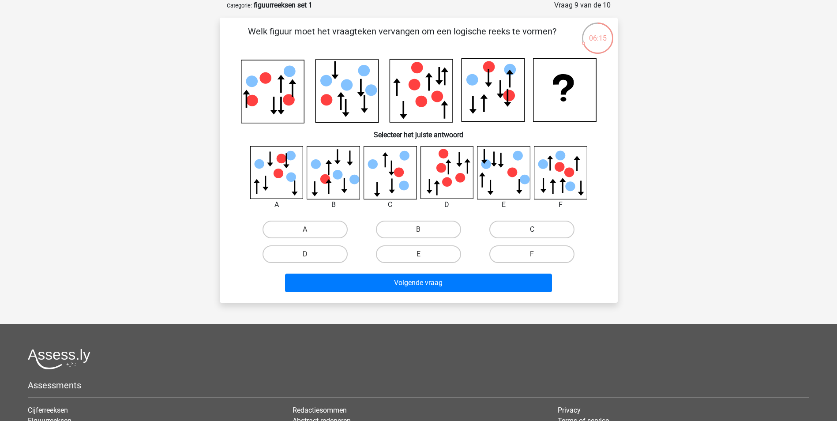
click at [501, 226] on label "C" at bounding box center [531, 230] width 85 height 18
click at [532, 229] on input "C" at bounding box center [535, 232] width 6 height 6
radio input "true"
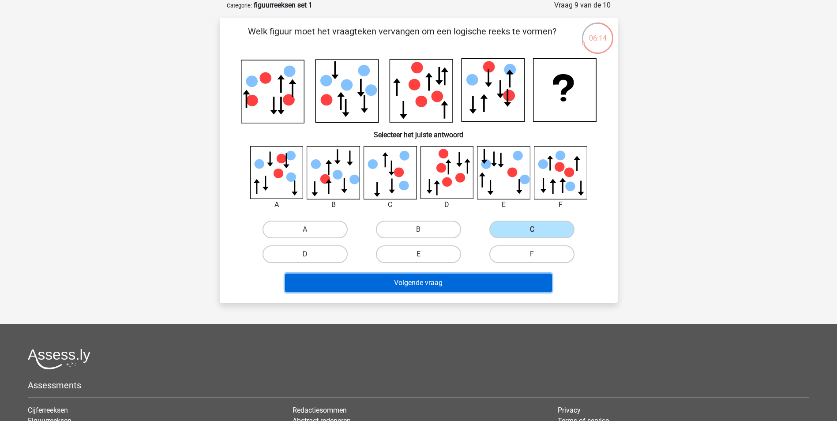
drag, startPoint x: 477, startPoint y: 288, endPoint x: 475, endPoint y: 278, distance: 10.4
click at [477, 286] on button "Volgende vraag" at bounding box center [418, 282] width 267 height 19
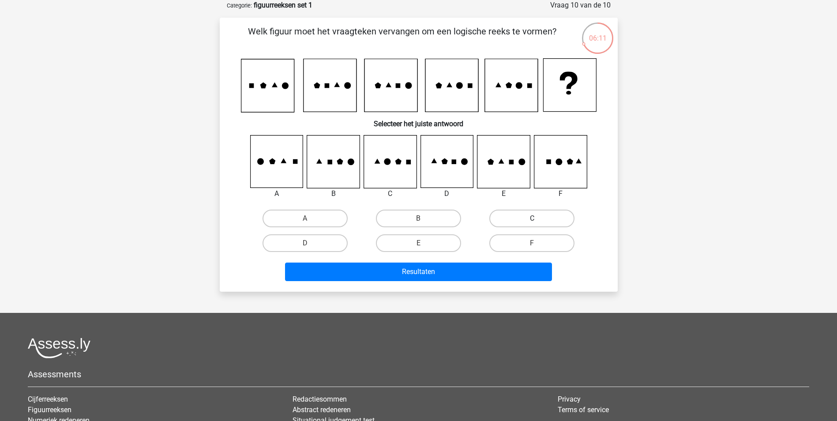
click at [517, 223] on label "C" at bounding box center [531, 219] width 85 height 18
click at [532, 223] on input "C" at bounding box center [535, 221] width 6 height 6
radio input "true"
click at [517, 223] on label "C" at bounding box center [531, 219] width 85 height 18
click at [532, 223] on input "C" at bounding box center [535, 221] width 6 height 6
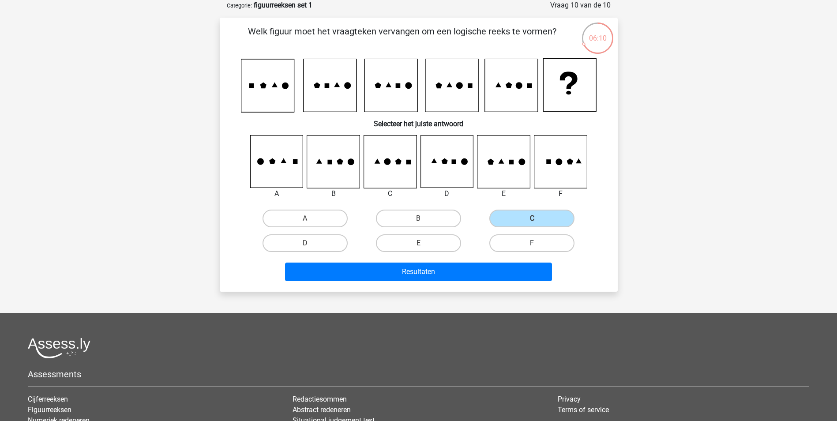
click at [516, 243] on label "F" at bounding box center [531, 243] width 85 height 18
click at [532, 243] on input "F" at bounding box center [535, 246] width 6 height 6
radio input "true"
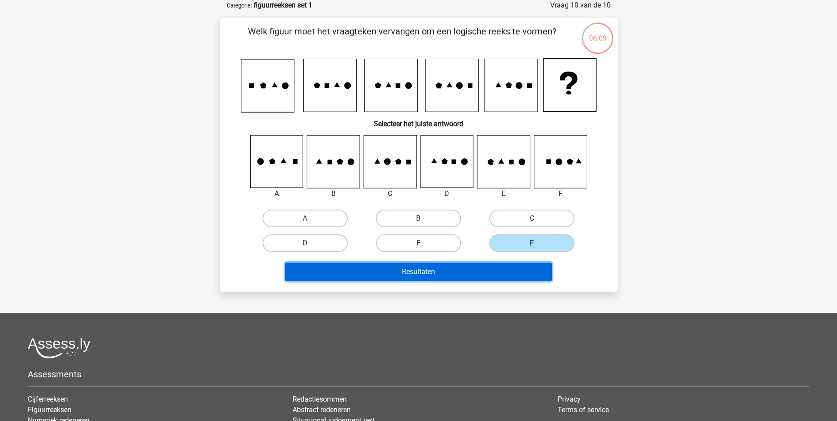
drag, startPoint x: 505, startPoint y: 273, endPoint x: 497, endPoint y: 265, distance: 11.5
click at [505, 274] on button "Resultaten" at bounding box center [418, 271] width 267 height 19
